Goal: Task Accomplishment & Management: Complete application form

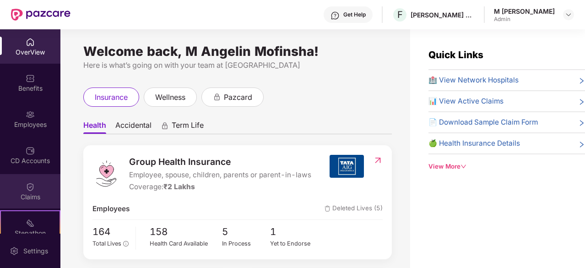
click at [37, 190] on div "Claims" at bounding box center [30, 191] width 60 height 34
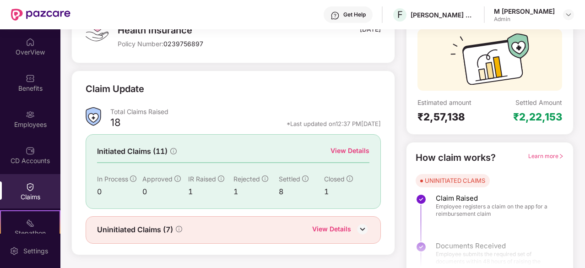
scroll to position [90, 0]
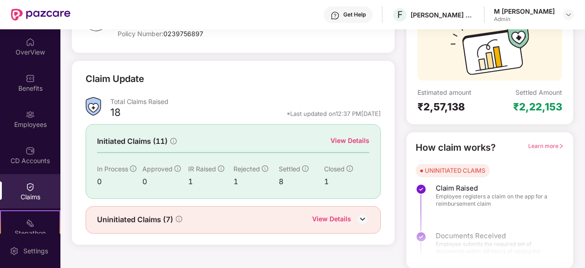
click at [347, 140] on div "View Details" at bounding box center [350, 141] width 39 height 10
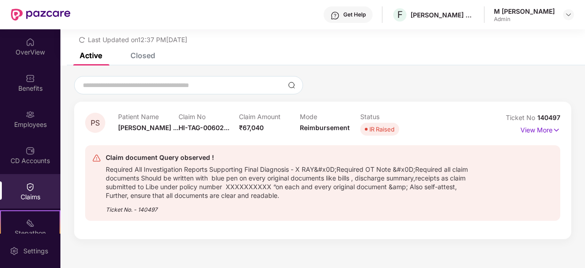
scroll to position [0, 0]
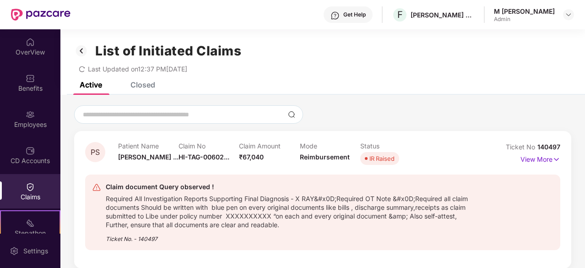
click at [87, 52] on img at bounding box center [81, 51] width 15 height 16
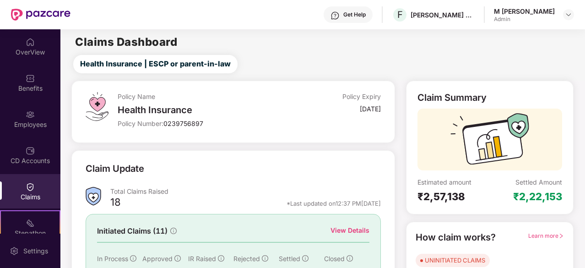
scroll to position [90, 0]
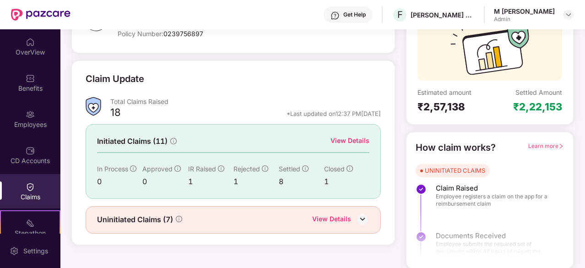
click at [318, 218] on div "View Details" at bounding box center [331, 220] width 39 height 12
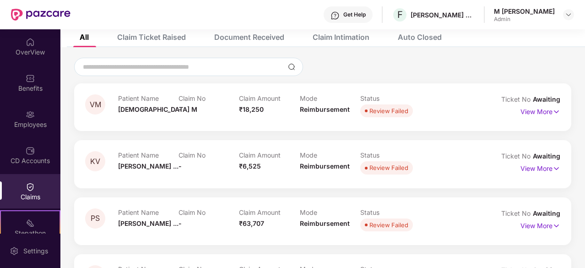
scroll to position [0, 0]
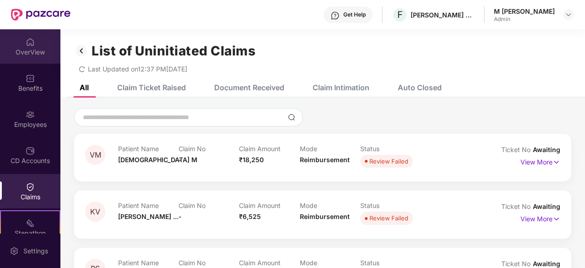
click at [16, 50] on div "OverView" at bounding box center [30, 52] width 60 height 9
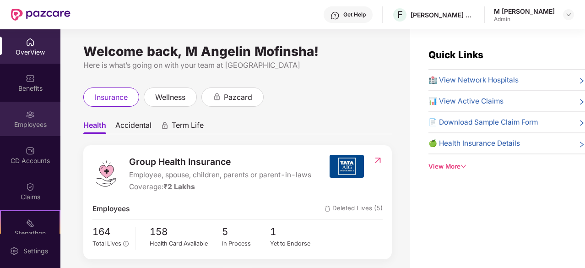
click at [29, 115] on img at bounding box center [30, 114] width 9 height 9
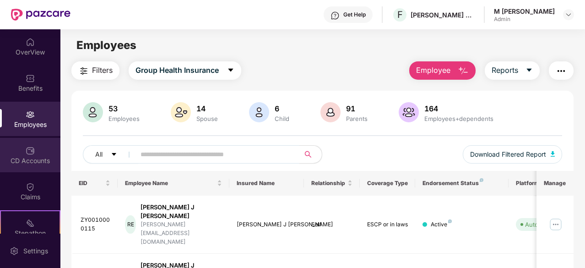
click at [28, 152] on img at bounding box center [30, 150] width 9 height 9
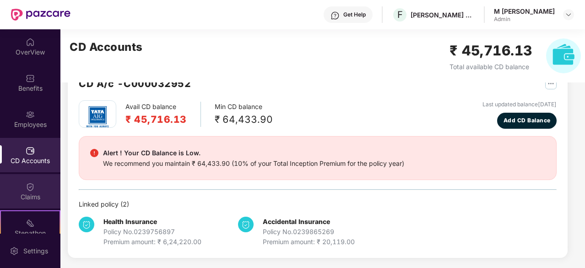
scroll to position [85, 0]
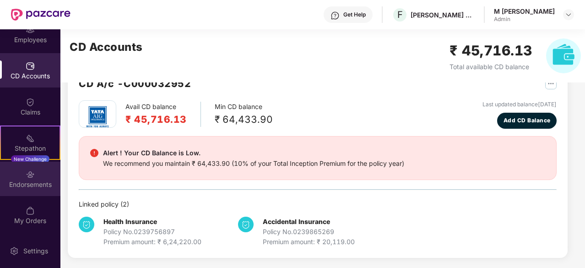
click at [27, 174] on img at bounding box center [30, 174] width 9 height 9
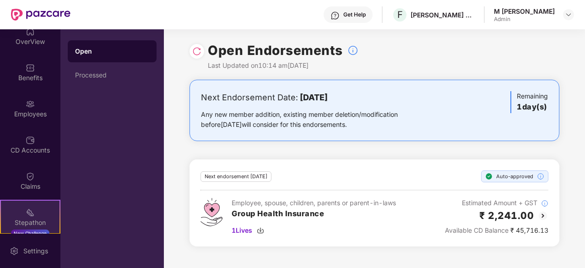
scroll to position [0, 0]
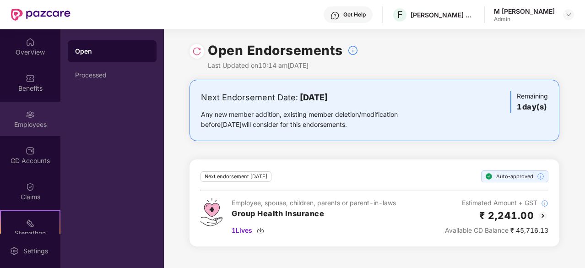
click at [32, 121] on div "Employees" at bounding box center [30, 124] width 60 height 9
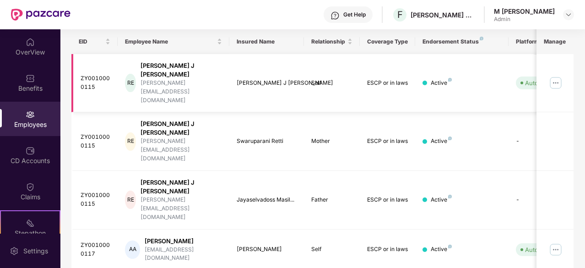
scroll to position [142, 0]
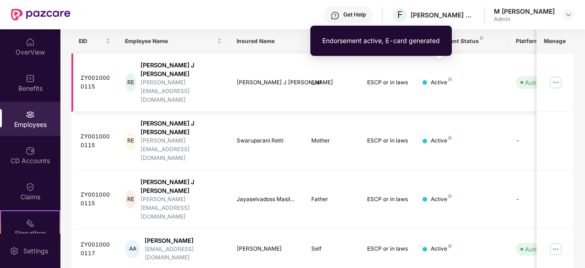
click at [451, 77] on img at bounding box center [450, 79] width 4 height 4
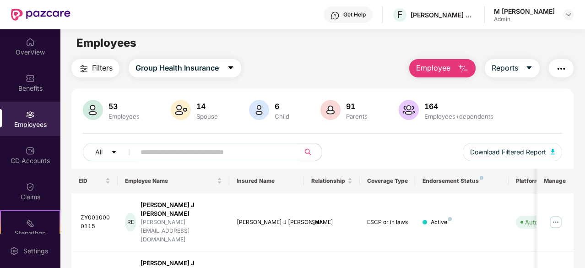
scroll to position [0, 0]
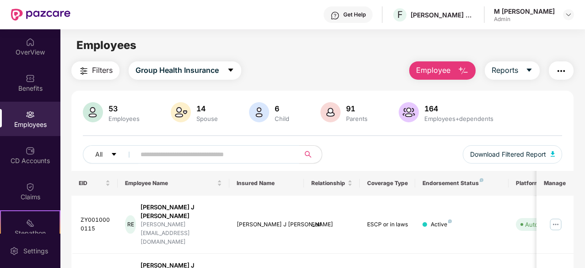
click at [437, 76] on button "Employee" at bounding box center [442, 70] width 66 height 18
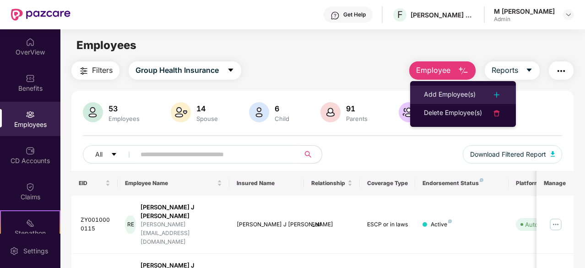
click at [442, 91] on div "Add Employee(s)" at bounding box center [450, 94] width 52 height 11
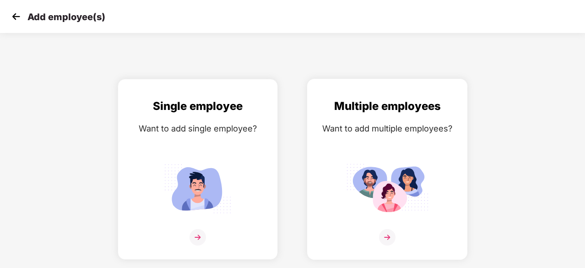
click at [409, 163] on img at bounding box center [387, 188] width 82 height 57
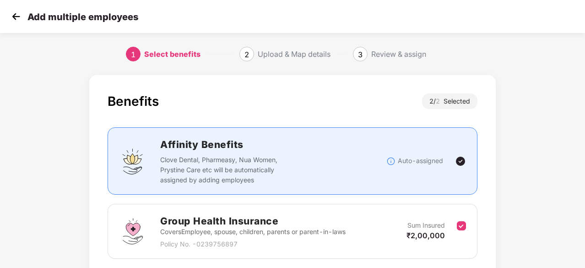
scroll to position [134, 0]
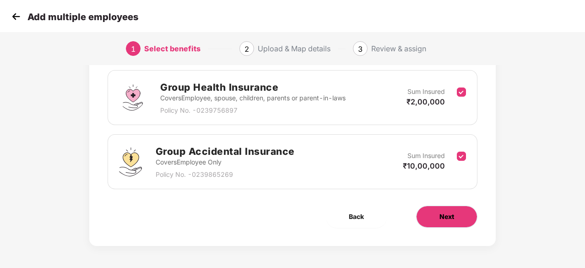
click at [444, 217] on span "Next" at bounding box center [447, 217] width 15 height 10
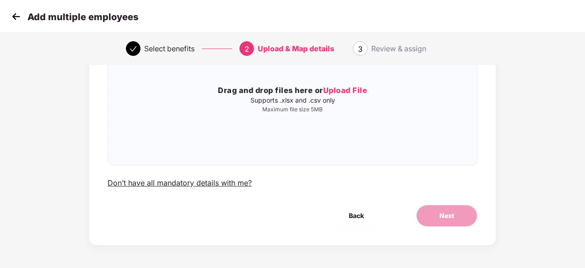
scroll to position [0, 0]
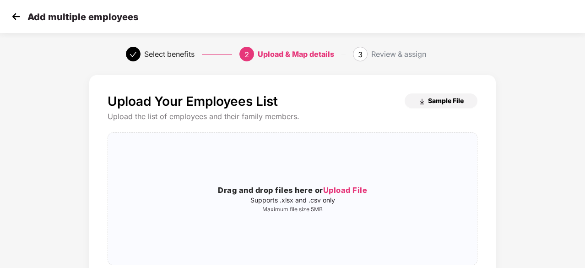
click at [444, 102] on span "Sample File" at bounding box center [446, 100] width 36 height 9
click at [11, 16] on img at bounding box center [16, 17] width 14 height 14
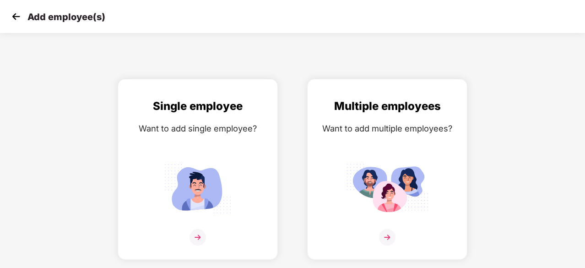
click at [11, 16] on img at bounding box center [16, 17] width 14 height 14
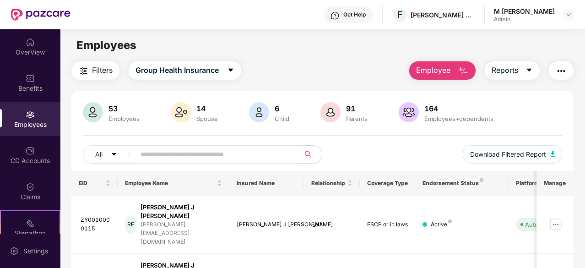
click at [18, 92] on div "Benefits" at bounding box center [30, 88] width 60 height 9
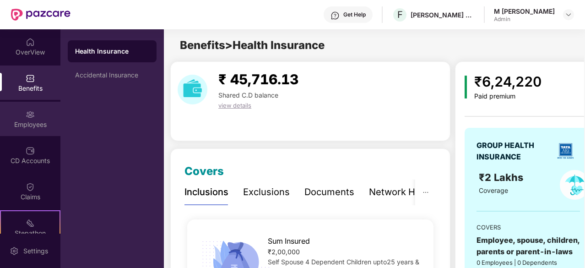
click at [27, 119] on div "Employees" at bounding box center [30, 119] width 60 height 34
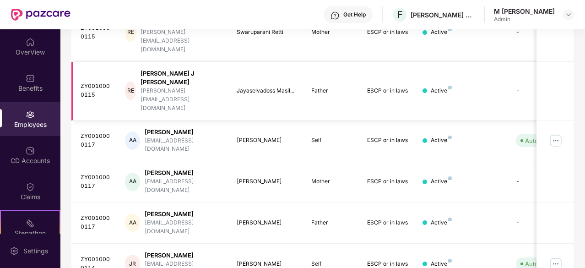
scroll to position [293, 0]
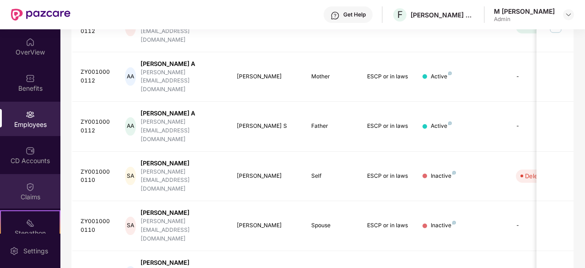
click at [40, 190] on div "Claims" at bounding box center [30, 191] width 60 height 34
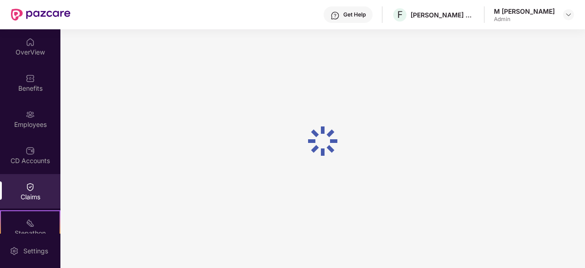
scroll to position [90, 0]
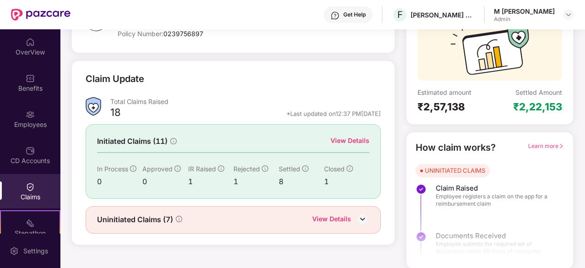
click at [352, 142] on div "View Details" at bounding box center [350, 141] width 39 height 10
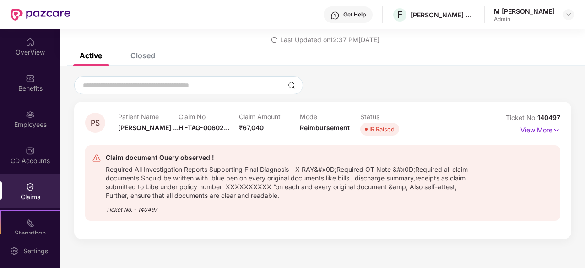
scroll to position [0, 0]
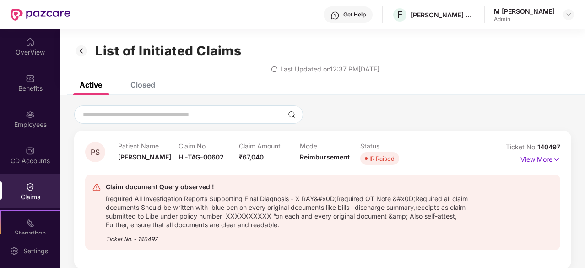
click at [150, 85] on div "Closed" at bounding box center [143, 84] width 25 height 9
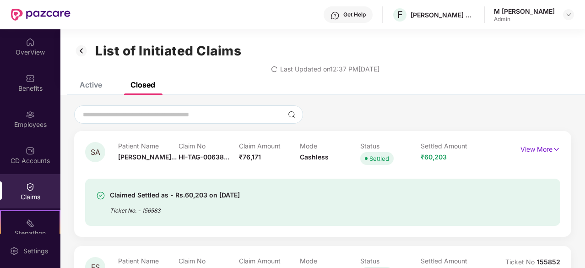
click at [88, 85] on div "Active" at bounding box center [91, 84] width 22 height 9
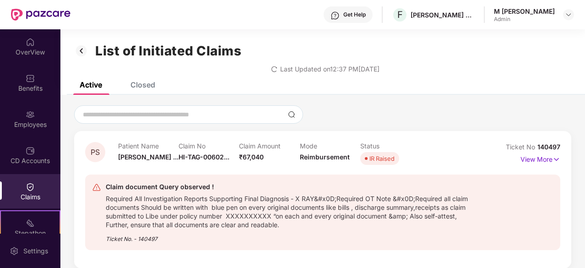
click at [81, 50] on img at bounding box center [81, 51] width 15 height 16
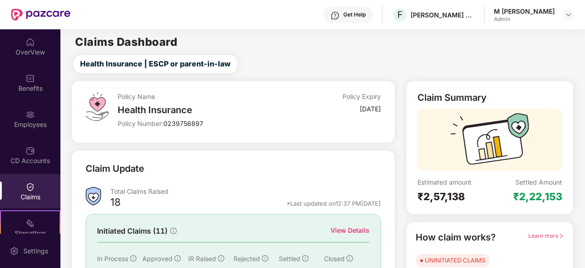
scroll to position [90, 0]
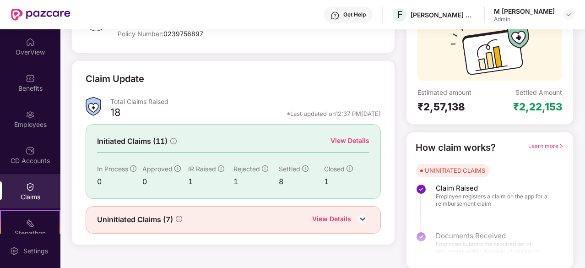
click at [328, 220] on div "View Details" at bounding box center [331, 220] width 39 height 12
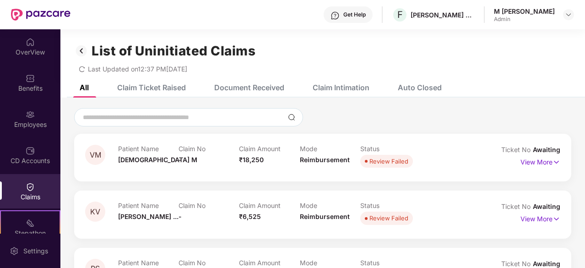
scroll to position [264, 0]
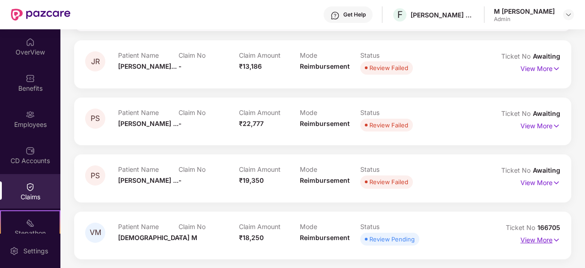
click at [550, 241] on p "View More" at bounding box center [541, 239] width 40 height 12
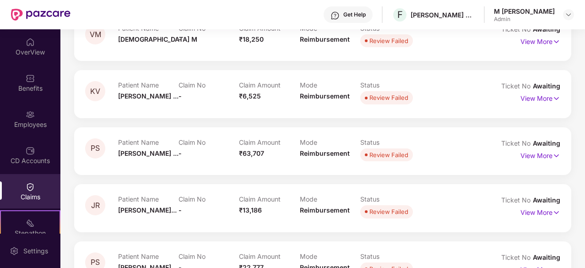
scroll to position [0, 0]
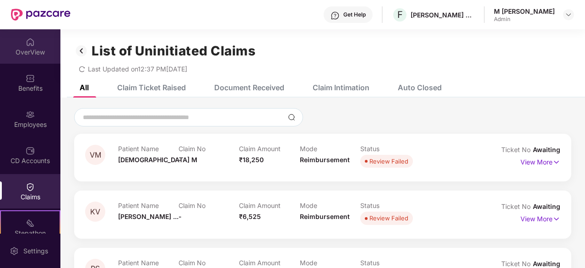
click at [39, 44] on div "OverView" at bounding box center [30, 46] width 60 height 34
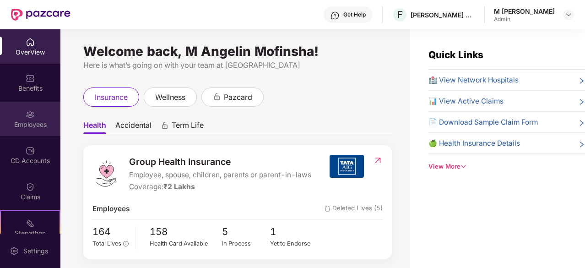
click at [28, 127] on div "Employees" at bounding box center [30, 124] width 60 height 9
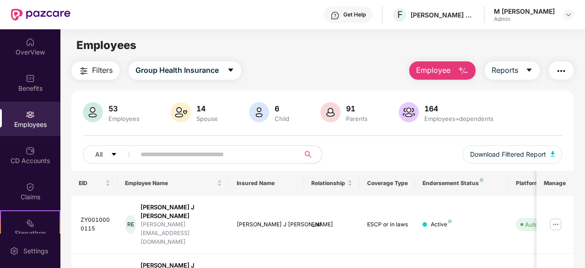
click at [436, 68] on span "Employee" at bounding box center [433, 70] width 34 height 11
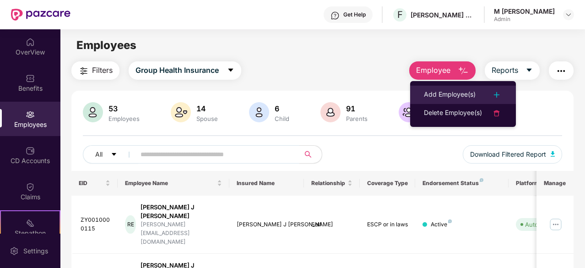
click at [435, 98] on div "Add Employee(s)" at bounding box center [450, 94] width 52 height 11
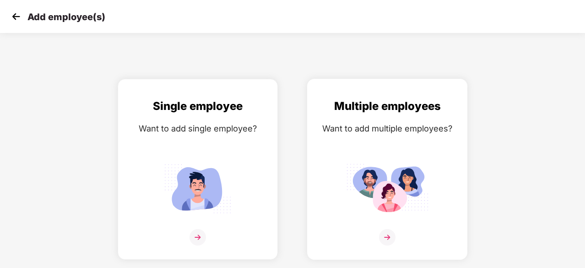
click at [375, 171] on img at bounding box center [387, 188] width 82 height 57
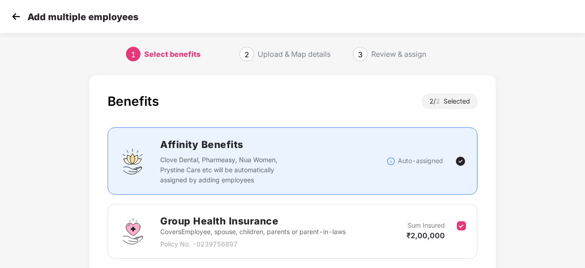
scroll to position [134, 0]
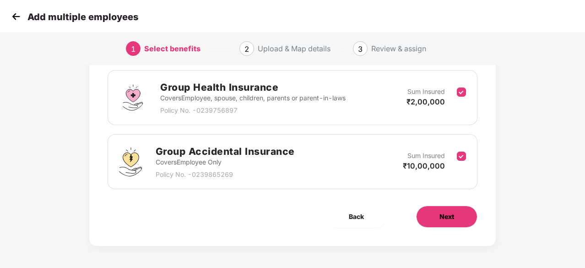
click at [440, 217] on span "Next" at bounding box center [447, 217] width 15 height 10
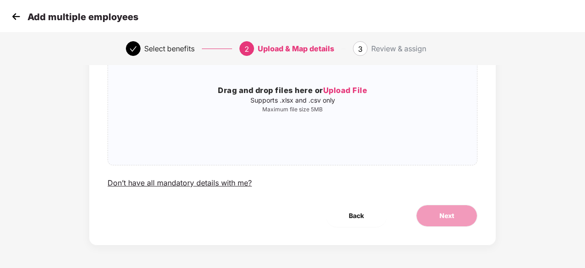
scroll to position [0, 0]
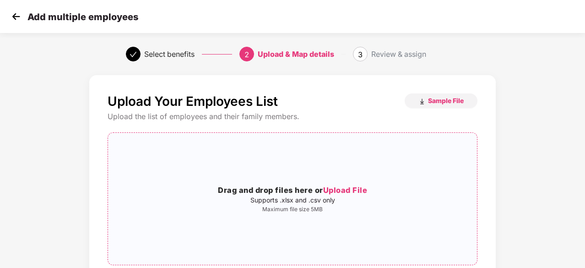
click at [343, 193] on span "Upload File" at bounding box center [345, 189] width 44 height 9
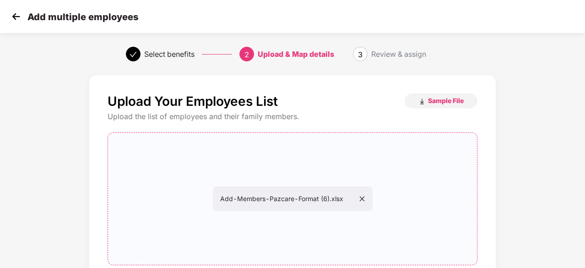
scroll to position [100, 0]
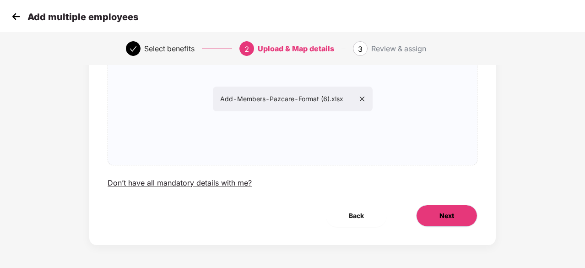
click at [459, 208] on button "Next" at bounding box center [446, 216] width 61 height 22
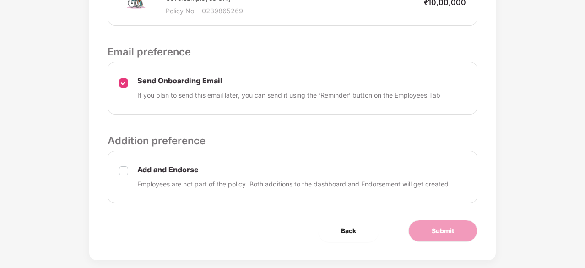
scroll to position [392, 0]
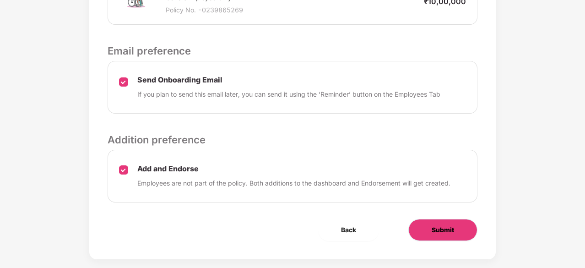
click at [451, 225] on span "Submit" at bounding box center [443, 230] width 22 height 10
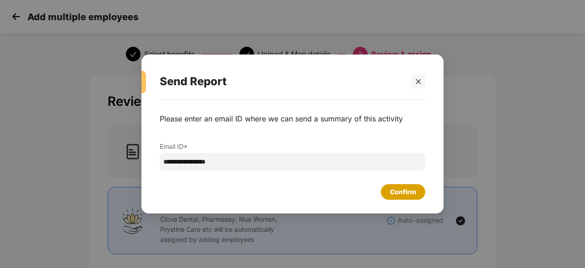
click at [403, 196] on div "Confirm" at bounding box center [403, 192] width 26 height 10
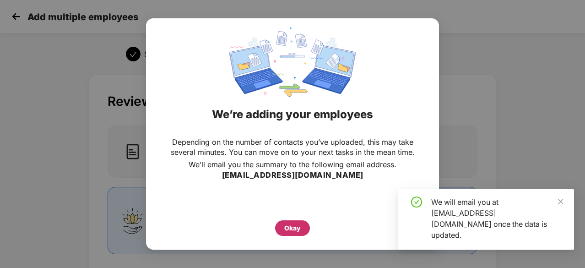
click at [297, 227] on div "Okay" at bounding box center [292, 228] width 16 height 10
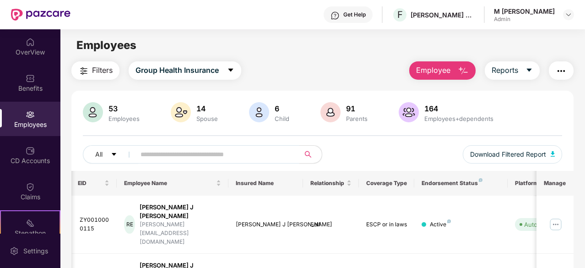
click at [431, 71] on span "Employee" at bounding box center [433, 70] width 34 height 11
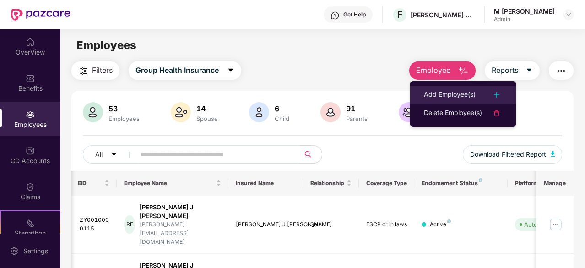
click at [444, 96] on div "Add Employee(s)" at bounding box center [450, 94] width 52 height 11
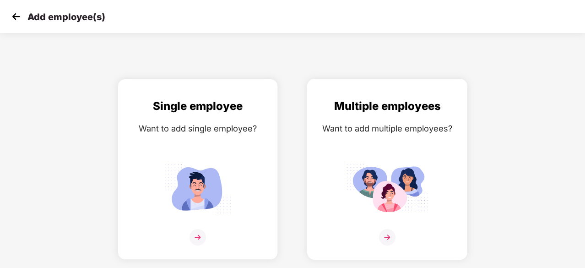
click at [376, 185] on img at bounding box center [387, 188] width 82 height 57
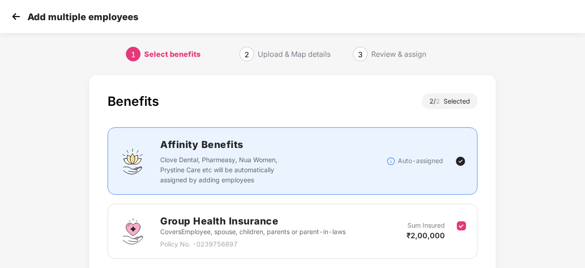
scroll to position [134, 0]
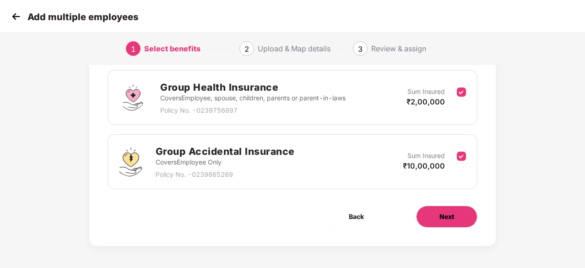
click at [434, 217] on button "Next" at bounding box center [446, 217] width 61 height 22
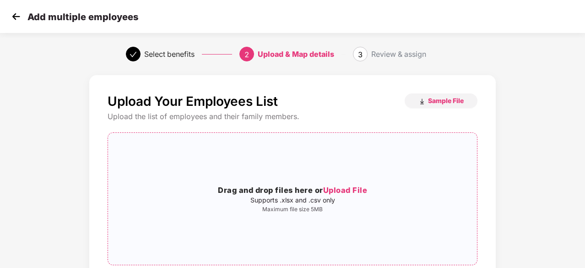
click at [356, 191] on span "Upload File" at bounding box center [345, 189] width 44 height 9
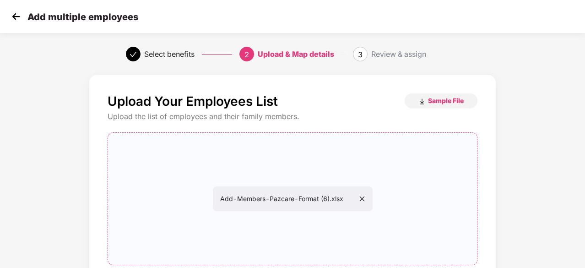
scroll to position [100, 0]
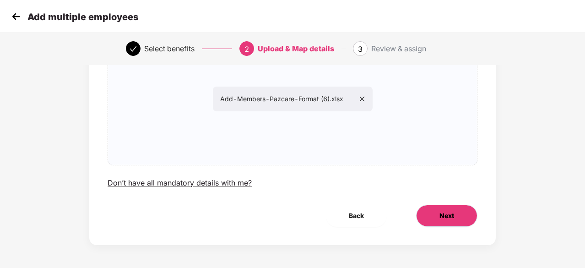
click at [453, 211] on span "Next" at bounding box center [447, 216] width 15 height 10
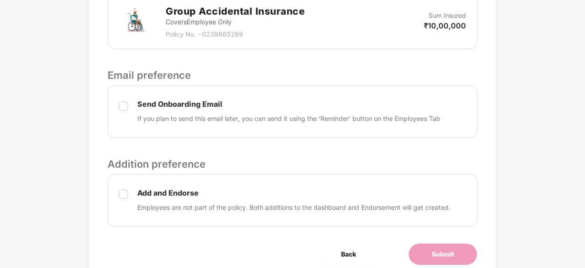
scroll to position [404, 0]
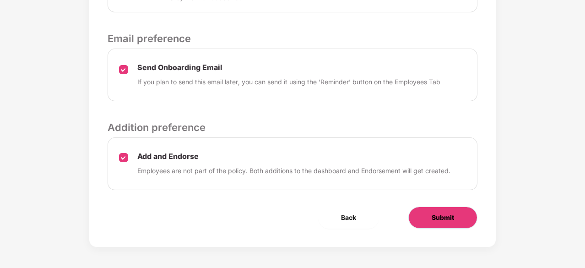
click at [446, 215] on span "Submit" at bounding box center [443, 217] width 22 height 10
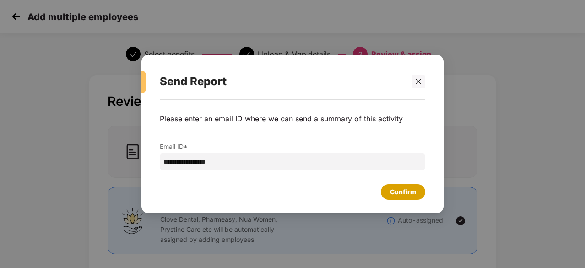
click at [405, 193] on div "Confirm" at bounding box center [403, 192] width 26 height 10
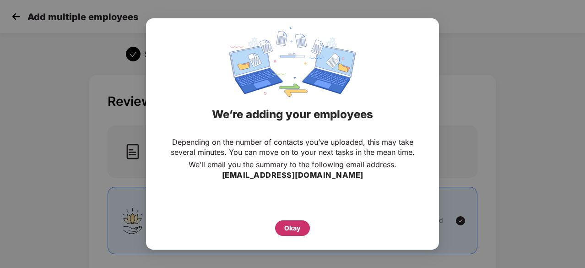
click at [293, 228] on div "Okay" at bounding box center [292, 228] width 16 height 10
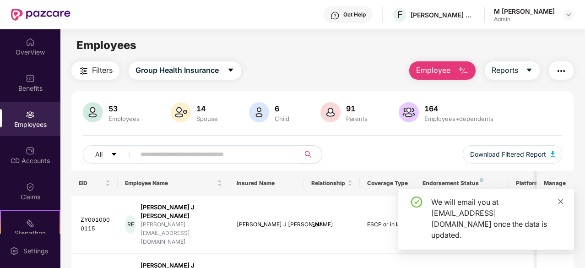
click at [561, 205] on span at bounding box center [561, 201] width 6 height 8
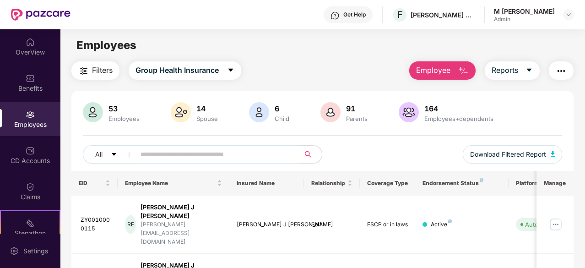
click at [465, 67] on img "button" at bounding box center [463, 70] width 11 height 11
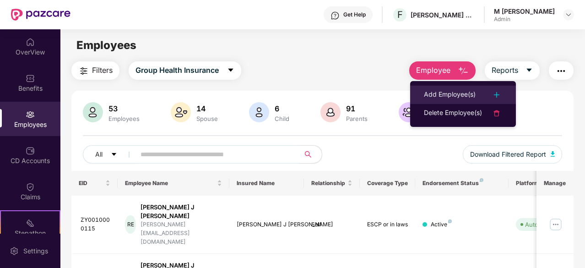
click at [467, 94] on div "Add Employee(s)" at bounding box center [450, 94] width 52 height 11
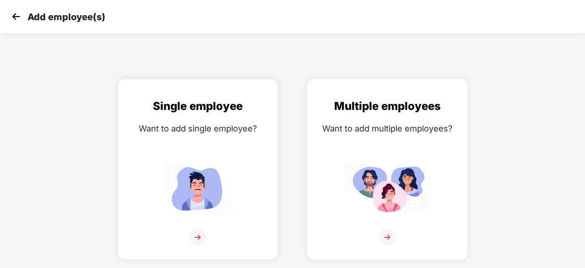
click at [382, 187] on img at bounding box center [387, 188] width 82 height 57
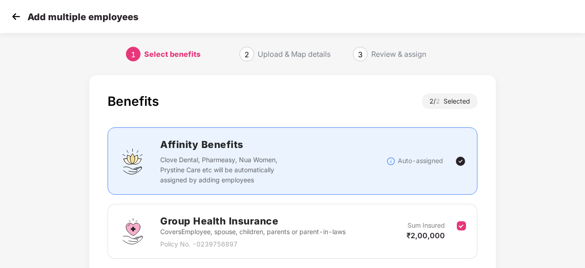
scroll to position [134, 0]
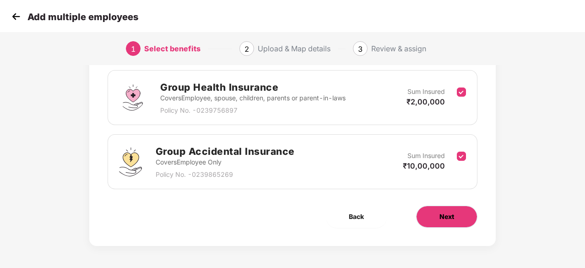
click at [434, 219] on button "Next" at bounding box center [446, 217] width 61 height 22
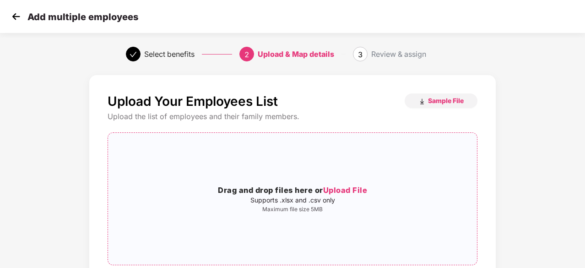
click at [342, 196] on h3 "Drag and drop files here or Upload File" at bounding box center [292, 191] width 369 height 12
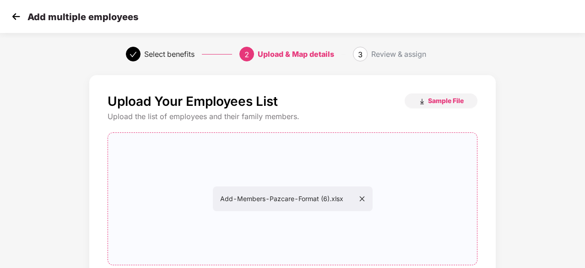
scroll to position [100, 0]
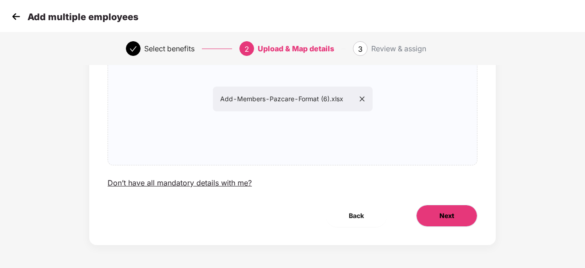
click at [443, 213] on span "Next" at bounding box center [447, 216] width 15 height 10
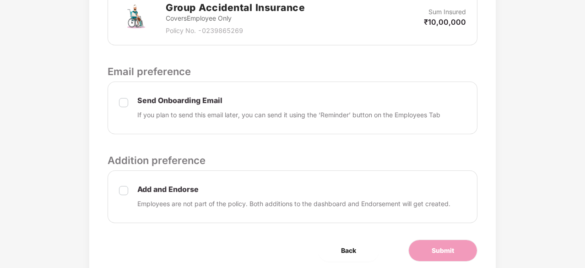
scroll to position [404, 0]
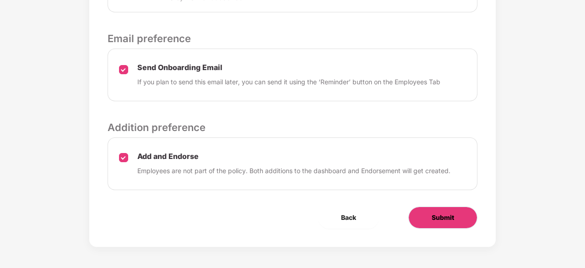
click at [435, 223] on button "Submit" at bounding box center [442, 218] width 69 height 22
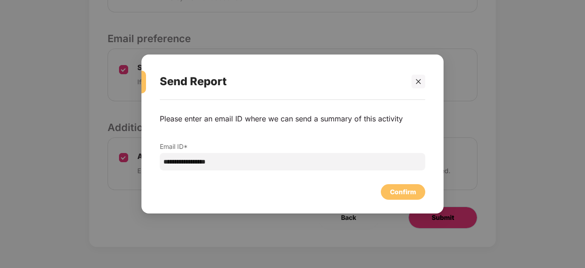
scroll to position [0, 0]
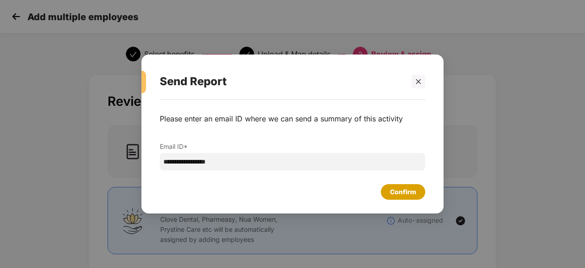
click at [401, 196] on div "Confirm" at bounding box center [403, 192] width 26 height 10
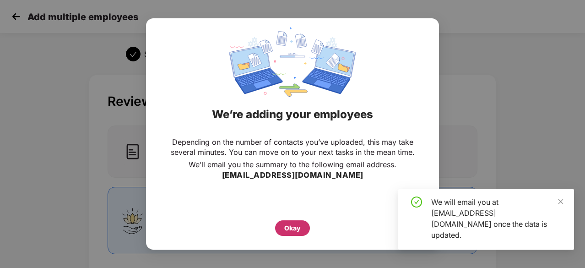
click at [293, 229] on div "Okay" at bounding box center [292, 228] width 16 height 10
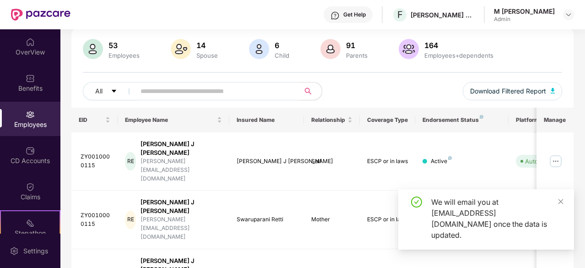
scroll to position [66, 0]
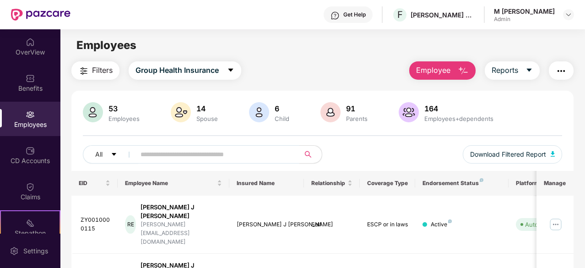
click at [424, 69] on span "Employee" at bounding box center [433, 70] width 34 height 11
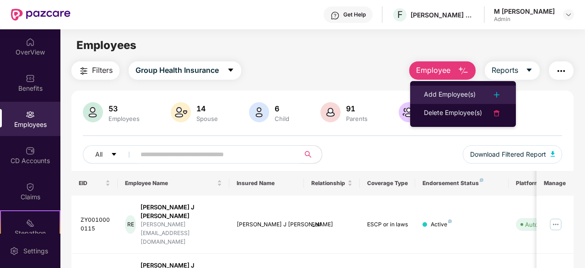
click at [456, 96] on div "Add Employee(s)" at bounding box center [450, 94] width 52 height 11
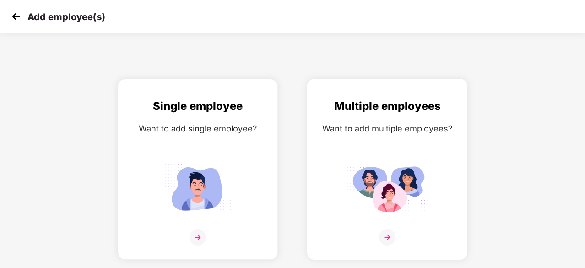
click at [398, 190] on img at bounding box center [387, 188] width 82 height 57
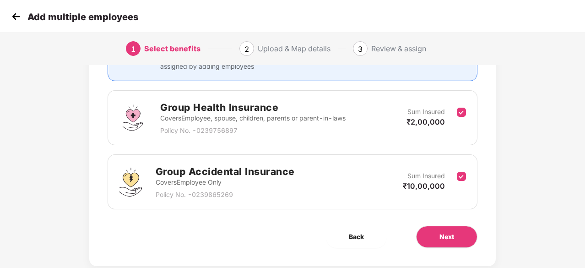
scroll to position [134, 0]
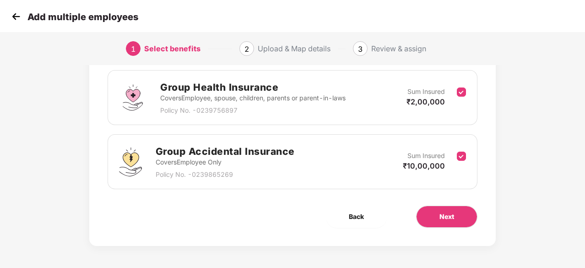
click at [439, 227] on div "Benefits 2 / 2 Selected Affinity Benefits Clove Dental, Pharmeasy, Nua Women, P…" at bounding box center [292, 93] width 407 height 305
click at [449, 212] on span "Next" at bounding box center [447, 217] width 15 height 10
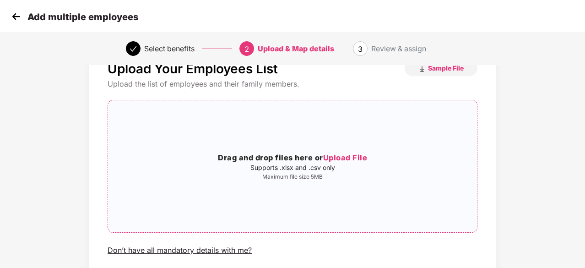
scroll to position [34, 0]
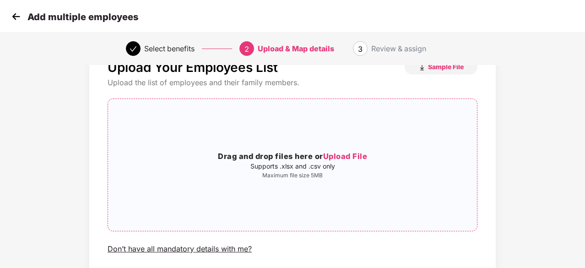
click at [341, 157] on span "Upload File" at bounding box center [345, 156] width 44 height 9
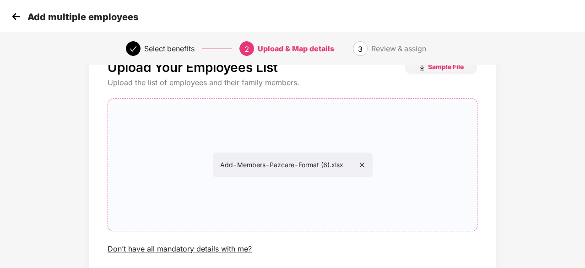
scroll to position [100, 0]
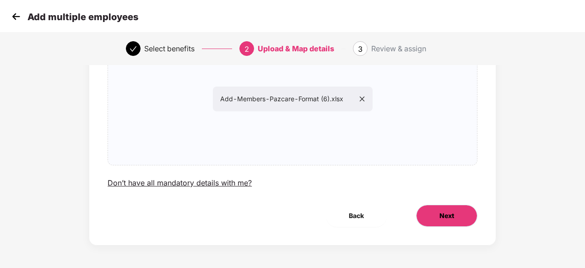
click at [454, 215] on span "Next" at bounding box center [447, 216] width 15 height 10
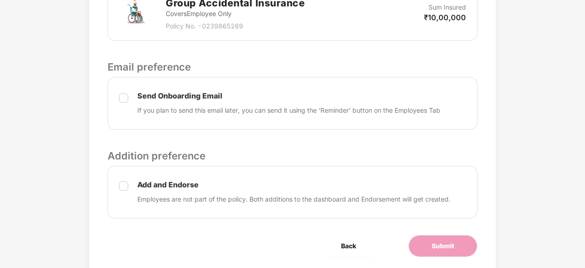
scroll to position [404, 0]
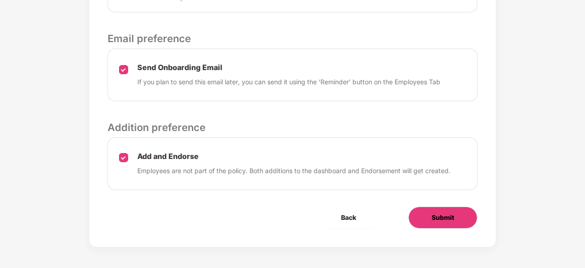
click at [452, 212] on span "Submit" at bounding box center [443, 217] width 22 height 10
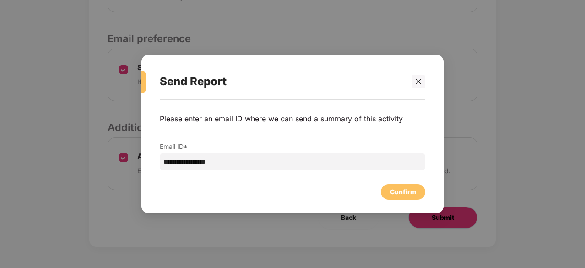
scroll to position [0, 0]
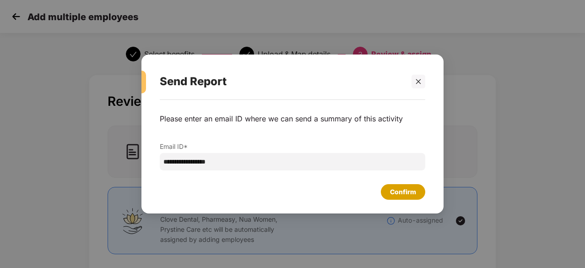
click at [407, 194] on div "Confirm" at bounding box center [403, 192] width 26 height 10
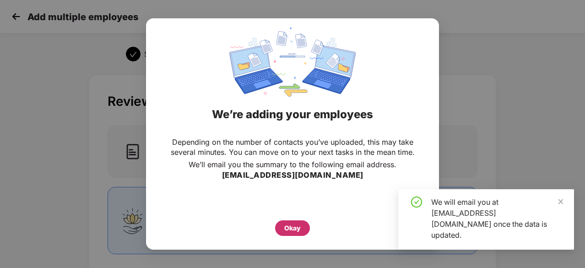
click at [290, 226] on div "Okay" at bounding box center [292, 228] width 16 height 10
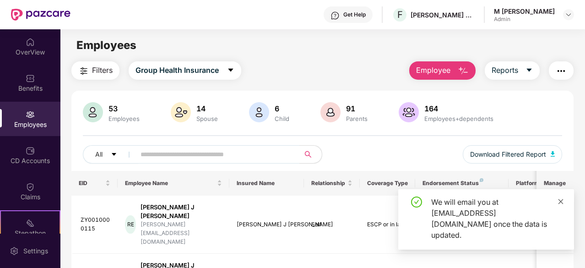
click at [561, 204] on icon "close" at bounding box center [561, 201] width 5 height 5
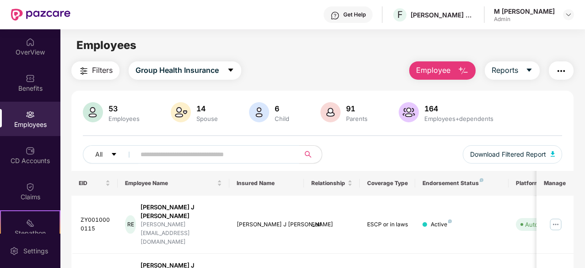
click at [453, 71] on button "Employee" at bounding box center [442, 70] width 66 height 18
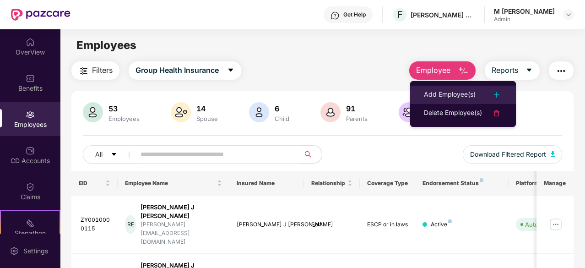
click at [460, 91] on div "Add Employee(s)" at bounding box center [450, 94] width 52 height 11
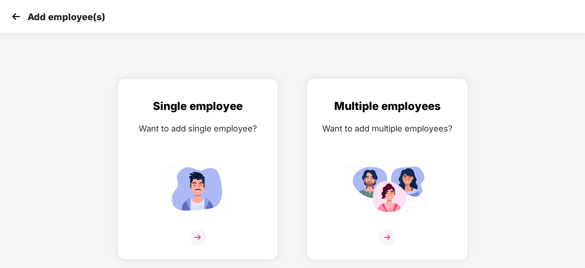
click at [384, 186] on img at bounding box center [387, 188] width 82 height 57
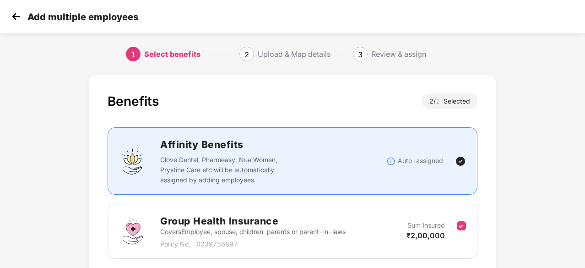
scroll to position [134, 0]
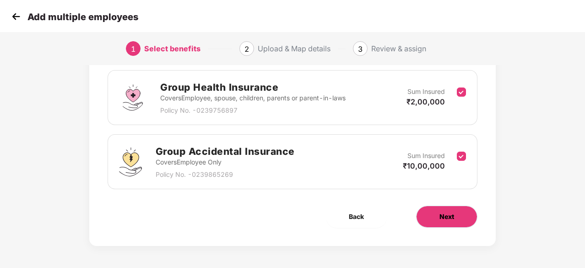
click at [427, 214] on button "Next" at bounding box center [446, 217] width 61 height 22
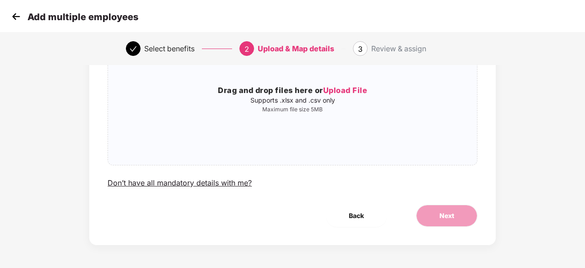
scroll to position [0, 0]
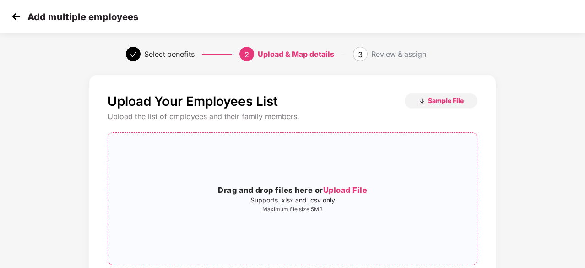
click at [339, 190] on span "Upload File" at bounding box center [345, 189] width 44 height 9
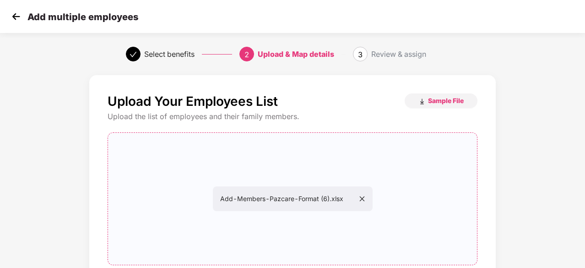
scroll to position [100, 0]
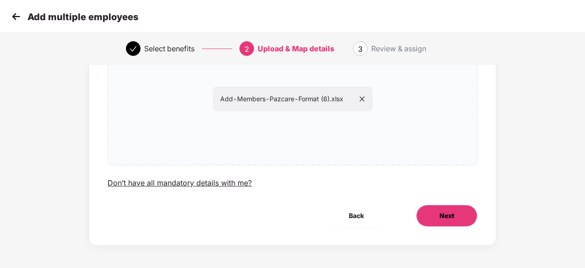
click at [452, 223] on button "Next" at bounding box center [446, 216] width 61 height 22
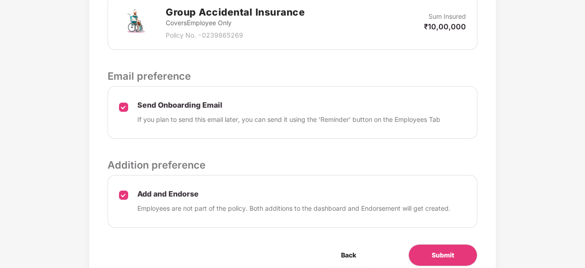
scroll to position [404, 0]
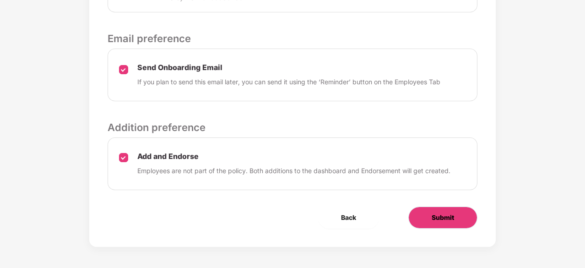
click at [441, 214] on span "Submit" at bounding box center [443, 217] width 22 height 10
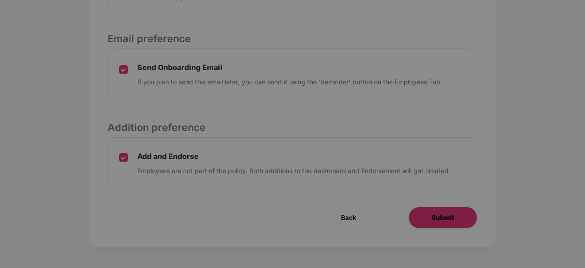
scroll to position [0, 0]
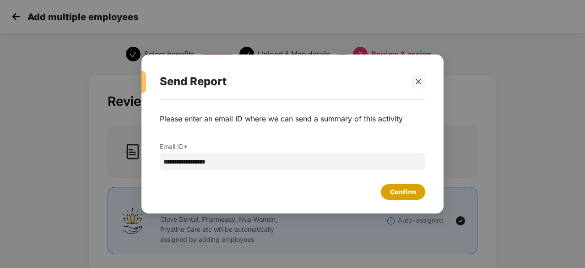
click at [406, 196] on div "Confirm" at bounding box center [403, 192] width 26 height 10
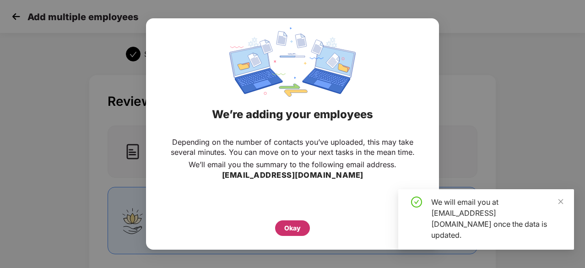
click at [288, 227] on div "Okay" at bounding box center [292, 228] width 16 height 10
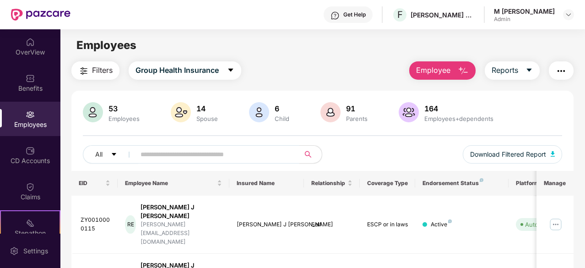
click at [381, 159] on div "All Download Filtered Report" at bounding box center [322, 158] width 479 height 26
